Goal: Information Seeking & Learning: Learn about a topic

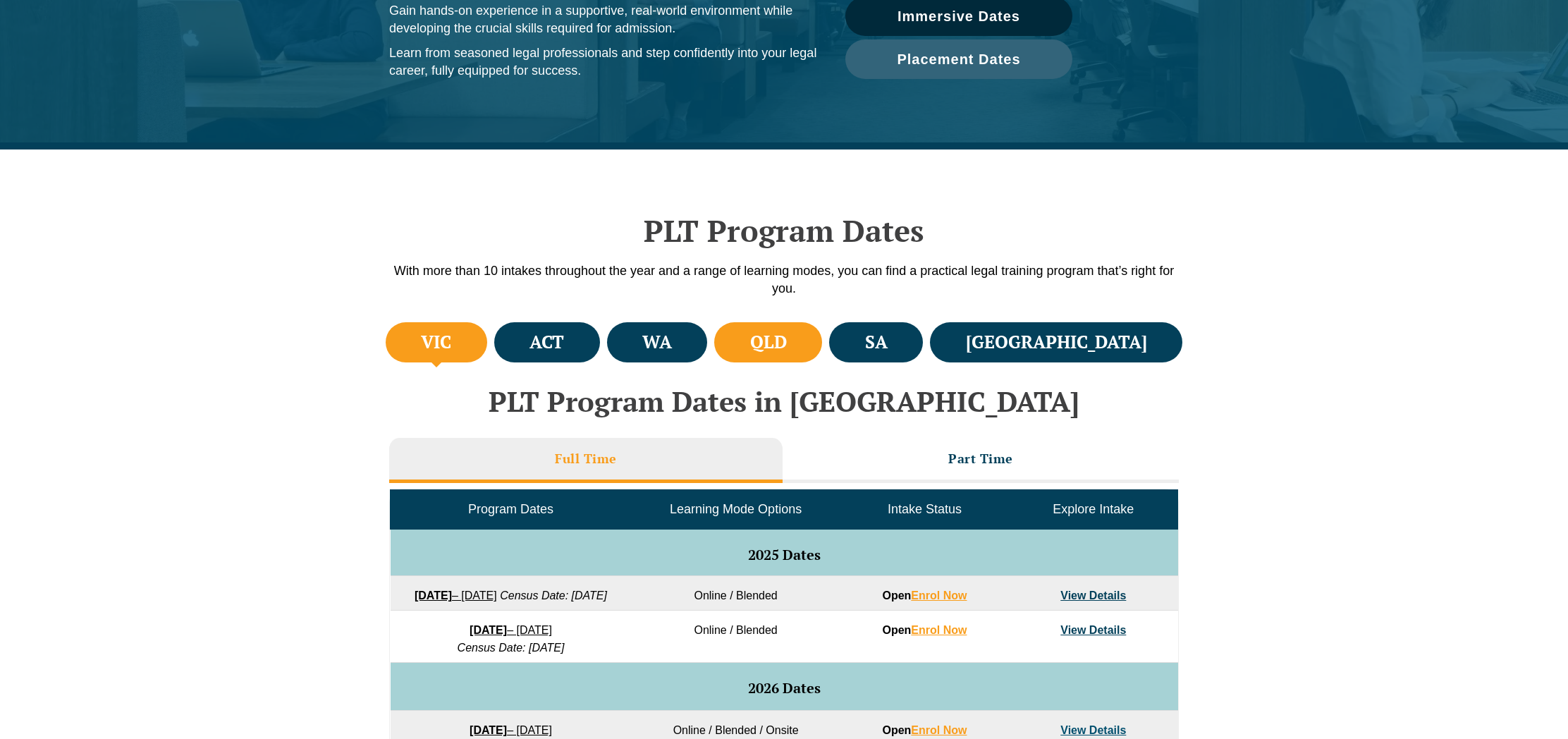
scroll to position [271, 0]
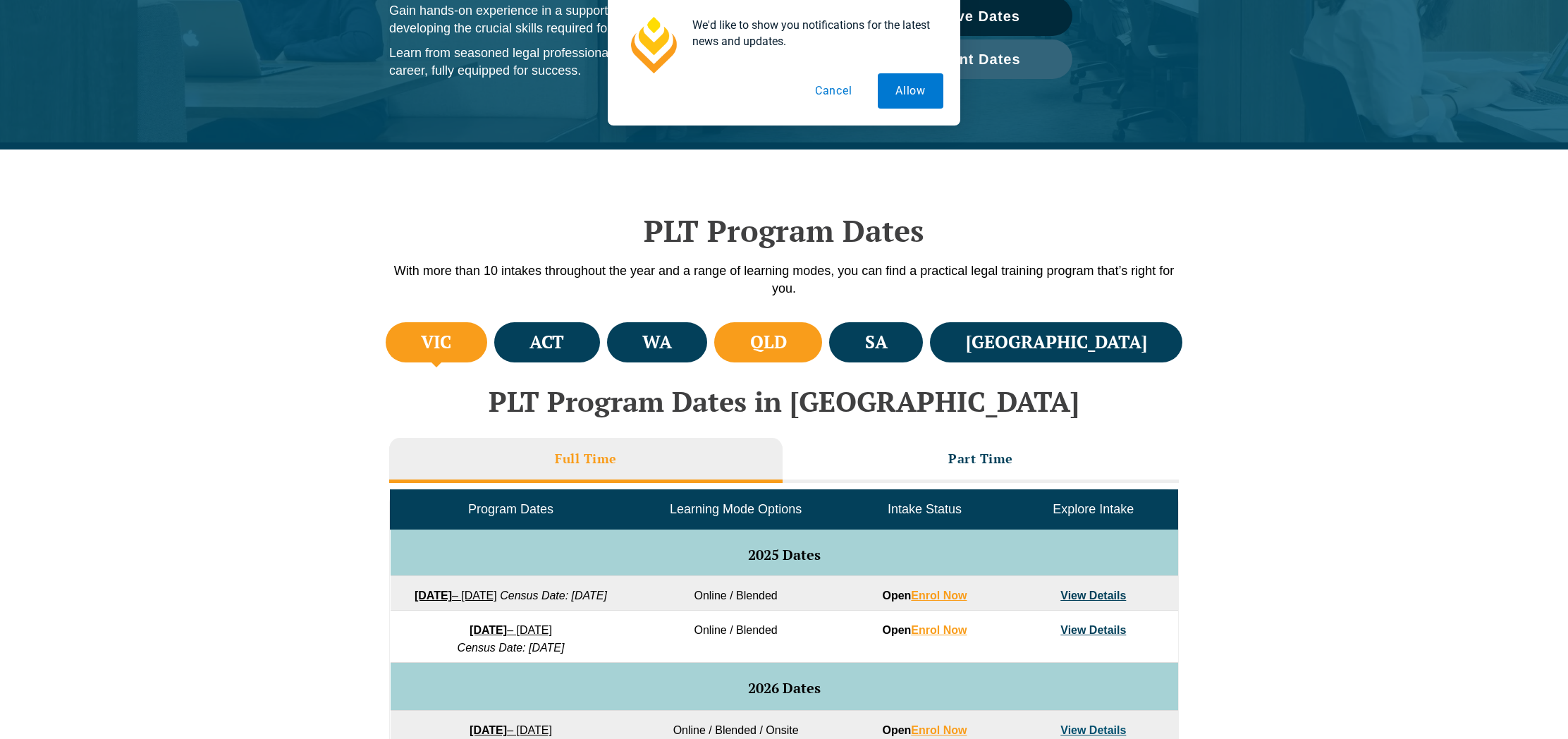
click at [787, 331] on h4 "QLD" at bounding box center [768, 342] width 36 height 24
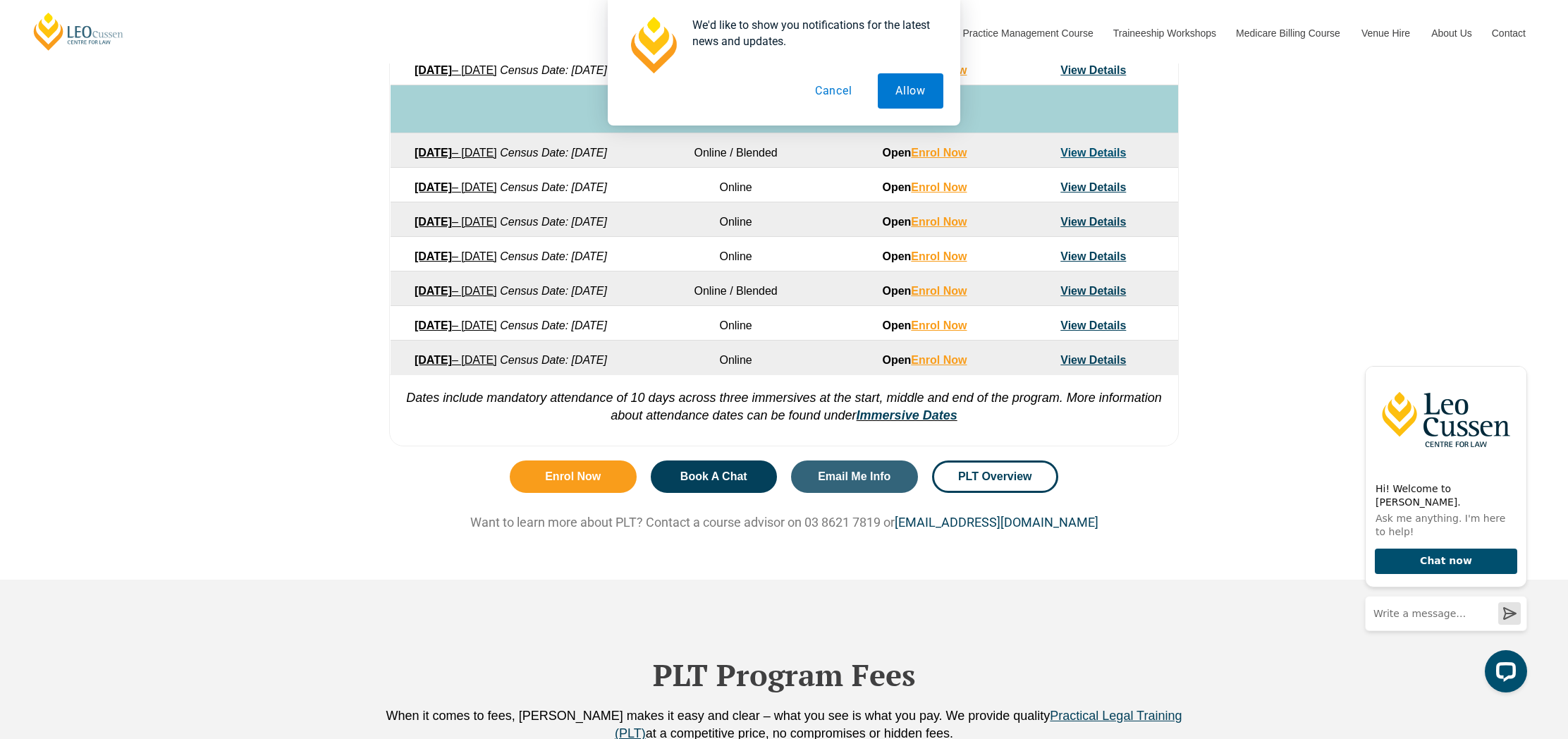
scroll to position [765, 0]
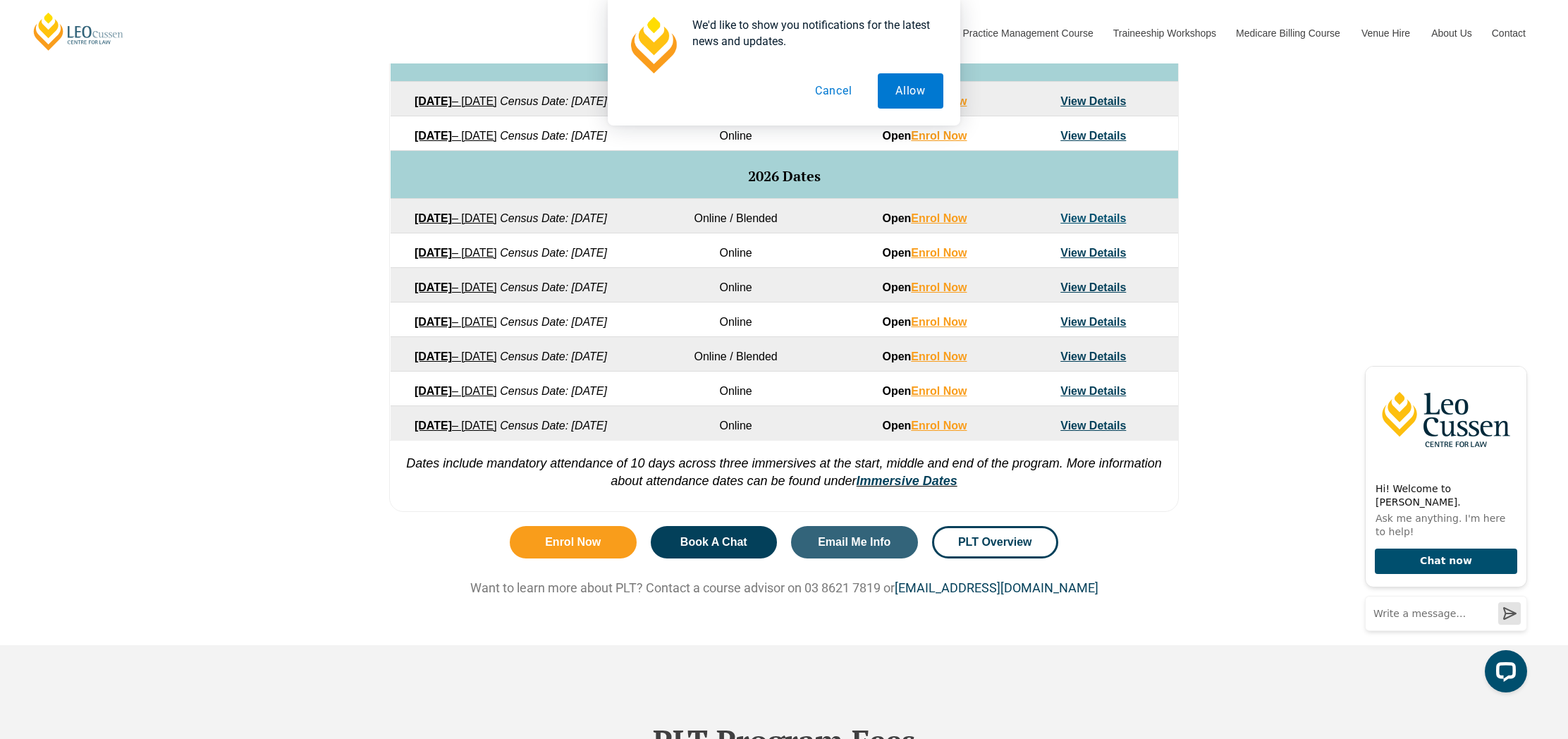
click at [1100, 258] on link "View Details" at bounding box center [1093, 253] width 66 height 12
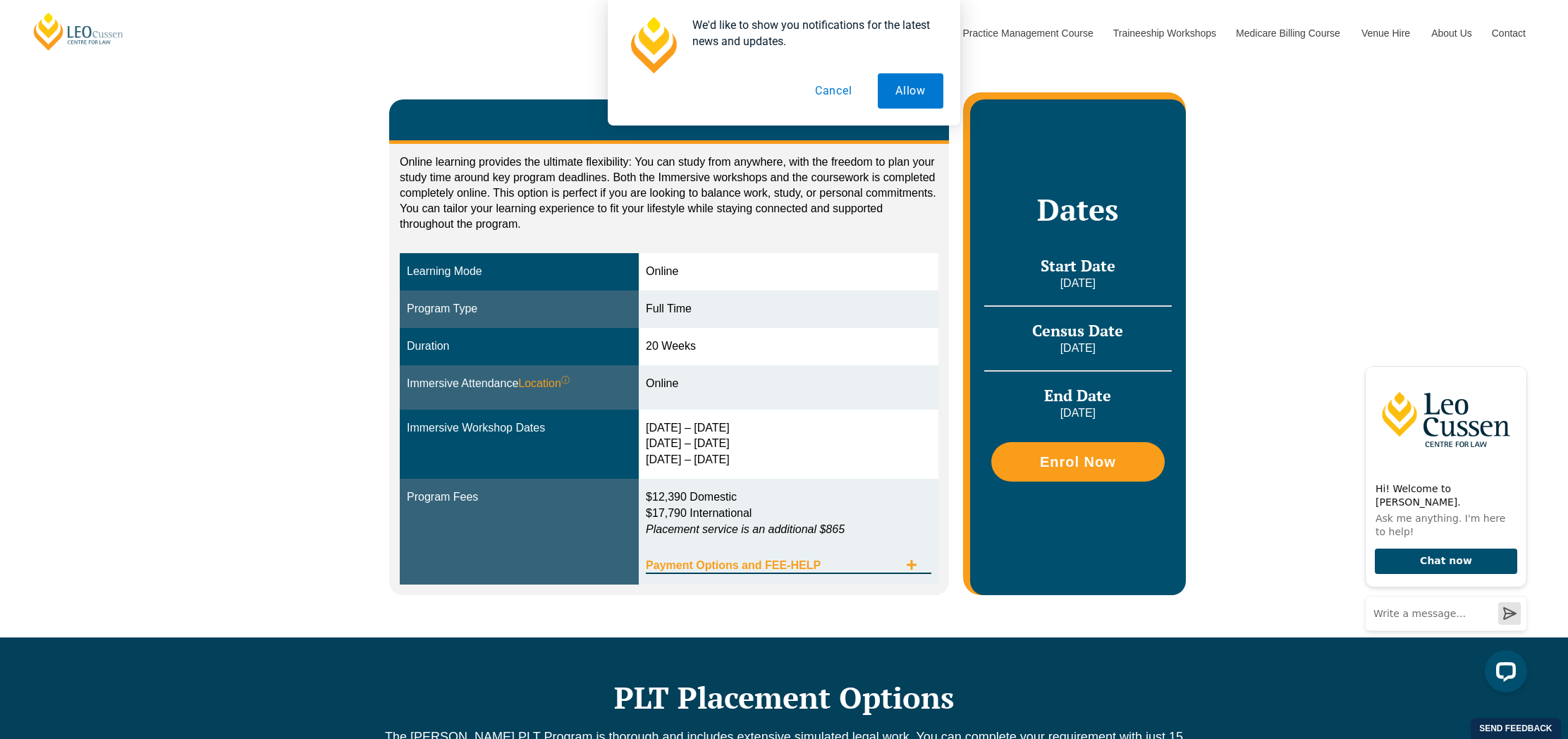
click at [909, 562] on icon "Tabs. Open items with Enter or Space, close with Escape and navigate using the …" at bounding box center [912, 564] width 11 height 11
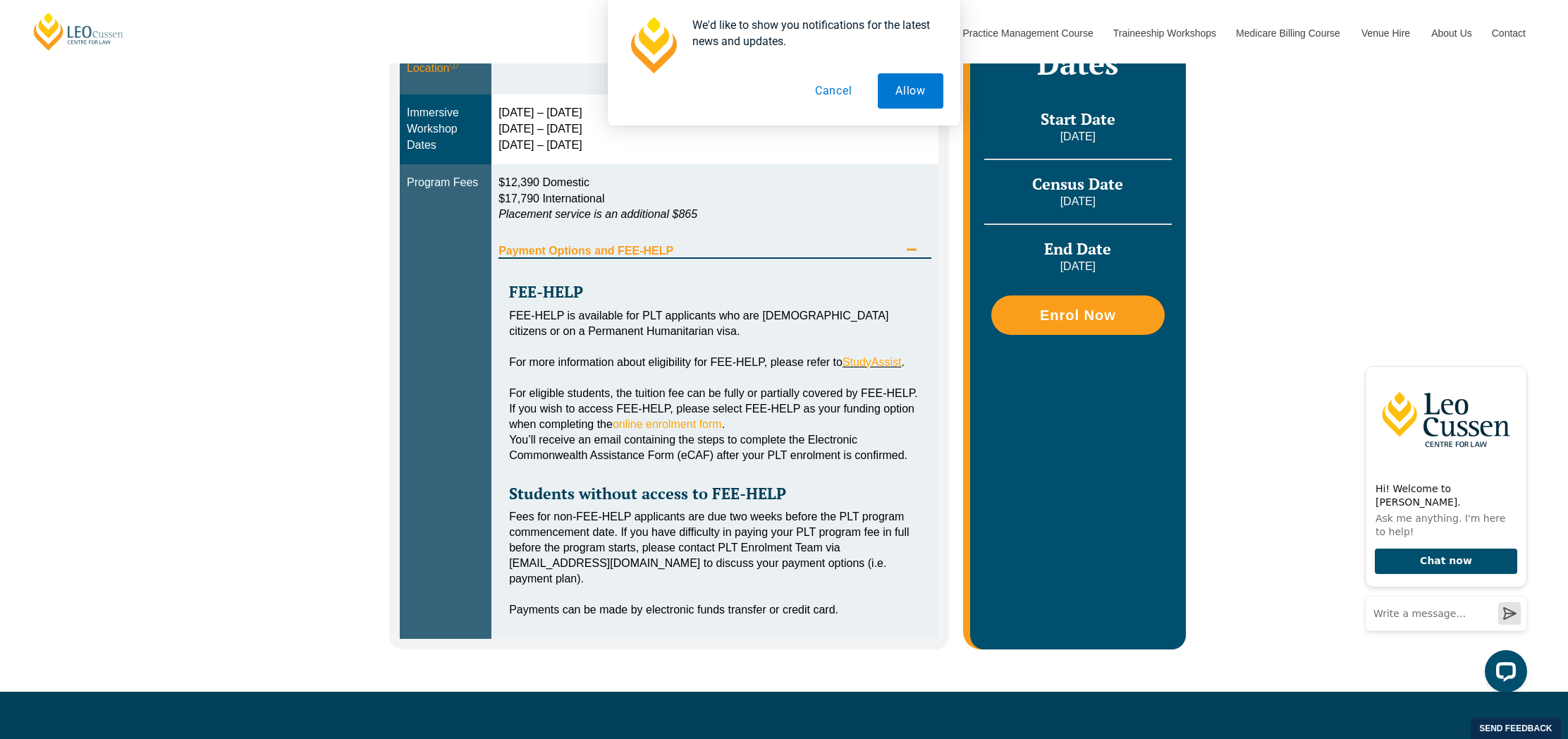
scroll to position [586, 0]
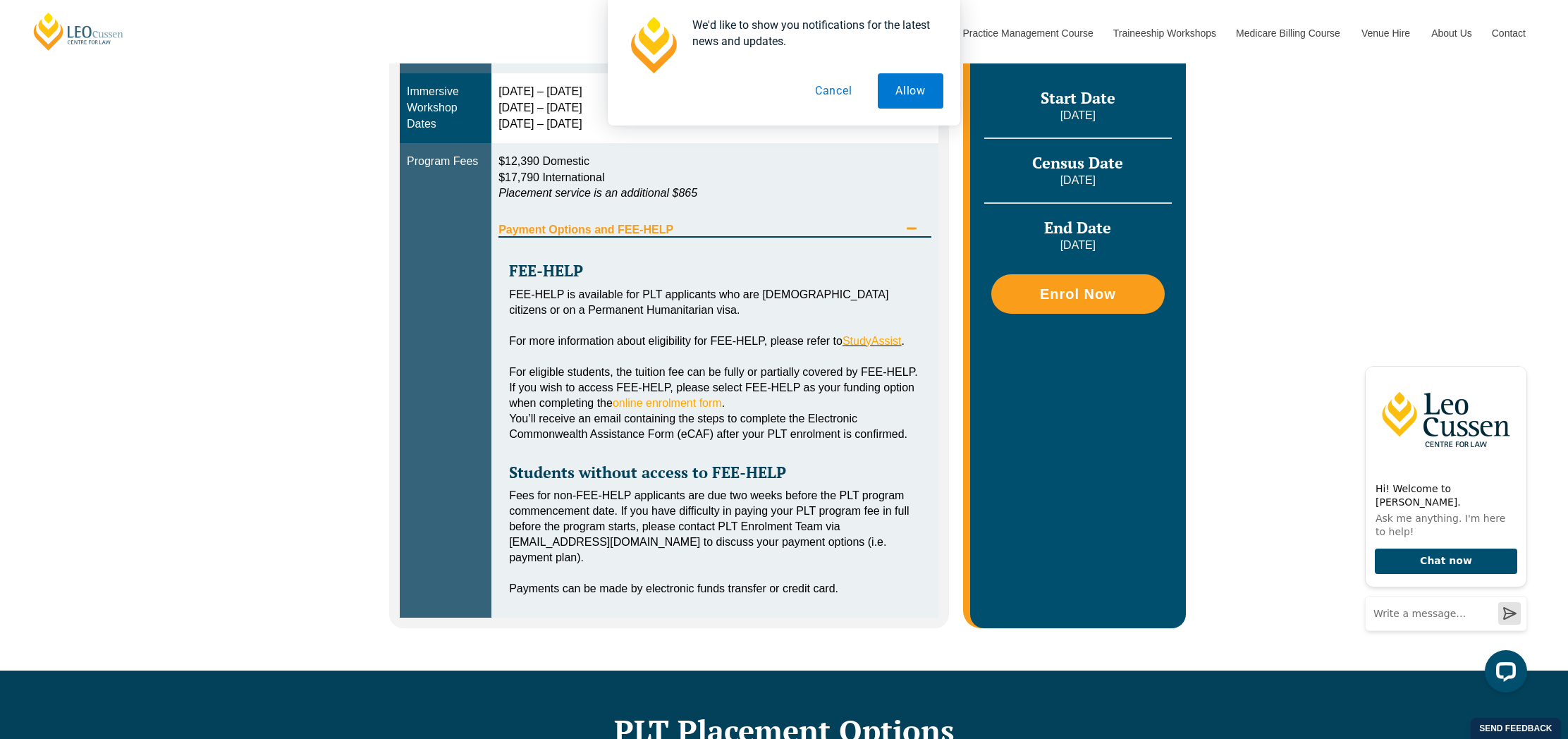
drag, startPoint x: 825, startPoint y: 83, endPoint x: 817, endPoint y: 105, distance: 23.4
click at [825, 83] on button "Cancel" at bounding box center [834, 91] width 73 height 35
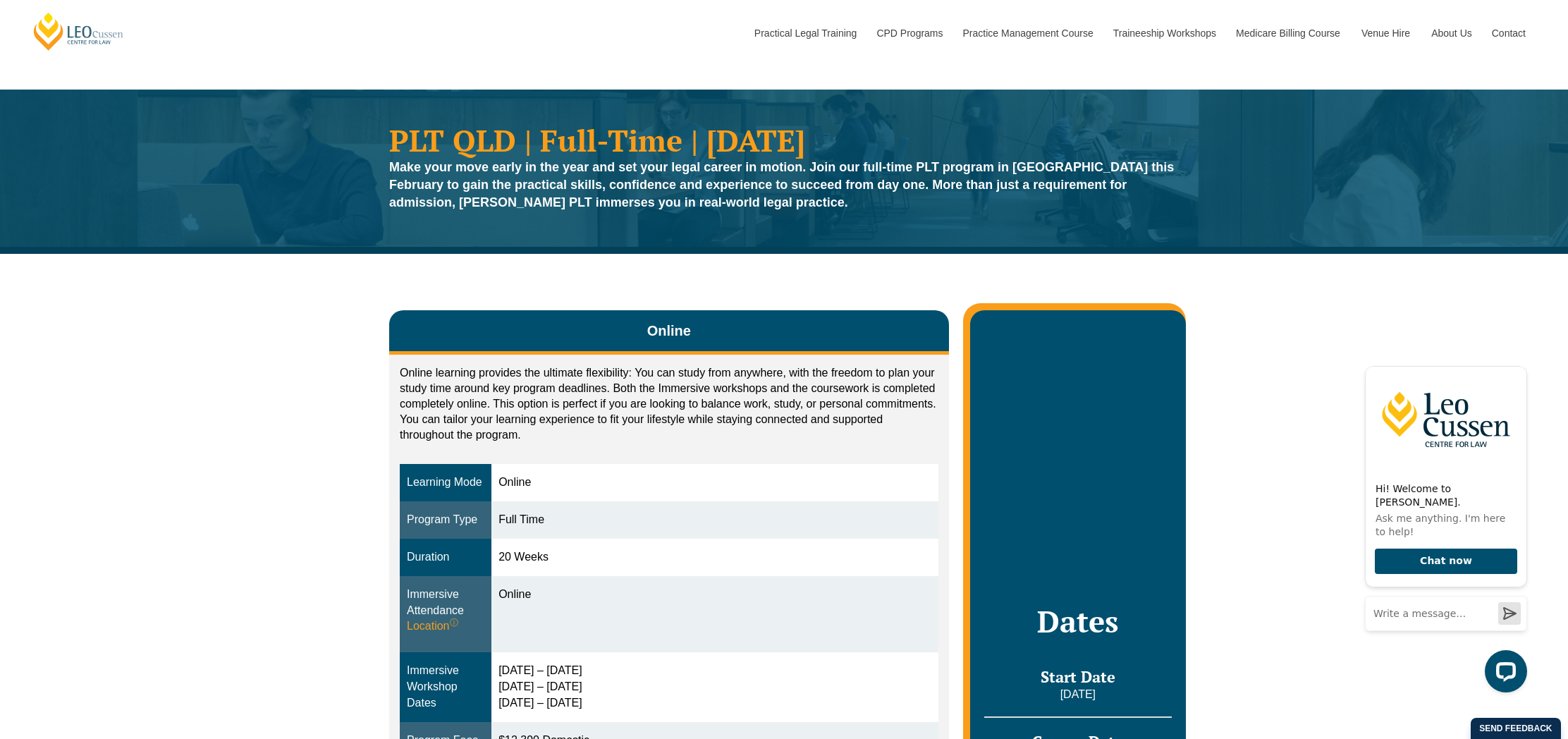
scroll to position [0, 0]
